Goal: Task Accomplishment & Management: Use online tool/utility

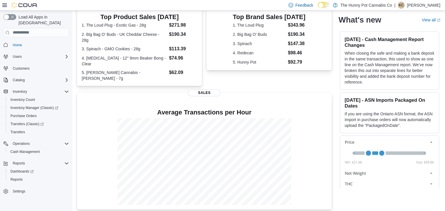
scroll to position [131, 0]
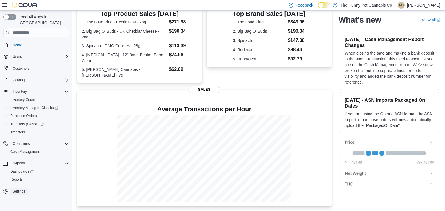
click at [20, 189] on span "Settings" at bounding box center [19, 191] width 12 height 5
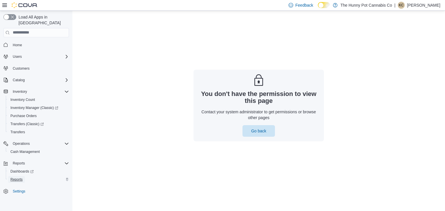
click at [17, 178] on span "Reports" at bounding box center [16, 180] width 12 height 5
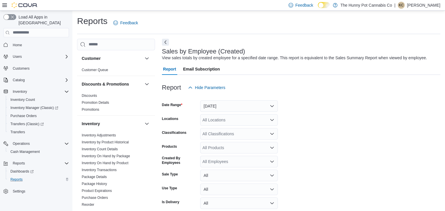
scroll to position [13, 0]
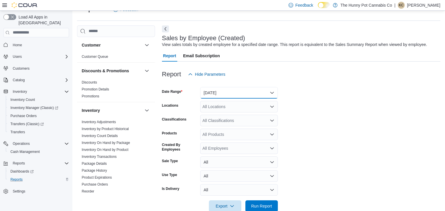
click at [255, 92] on button "[DATE]" at bounding box center [239, 93] width 78 height 12
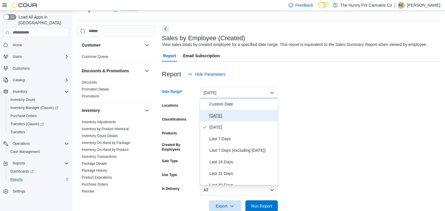
click at [220, 116] on span "[DATE]" at bounding box center [242, 115] width 66 height 7
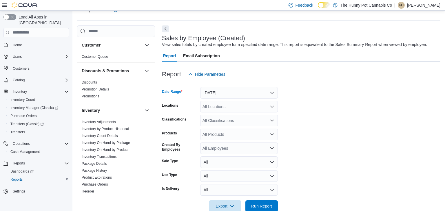
click at [260, 109] on div "All Locations" at bounding box center [239, 107] width 78 height 12
type input "***"
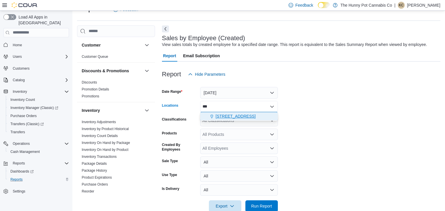
click at [244, 114] on span "[STREET_ADDRESS]" at bounding box center [235, 117] width 40 height 6
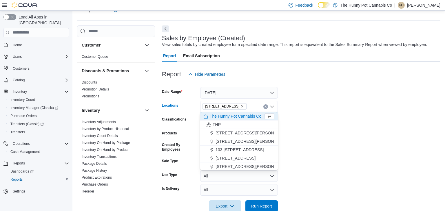
click at [360, 104] on form "Date Range [DATE] Locations [STREET_ADDRESS] Selected. [STREET_ADDRESS] Press B…" at bounding box center [301, 146] width 278 height 132
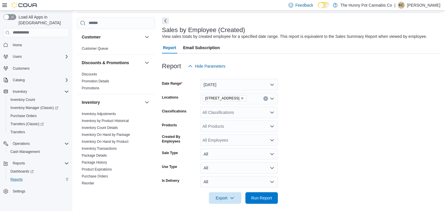
scroll to position [19, 0]
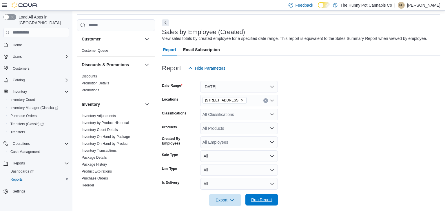
click at [270, 202] on span "Run Report" at bounding box center [261, 200] width 21 height 6
